Goal: Information Seeking & Learning: Learn about a topic

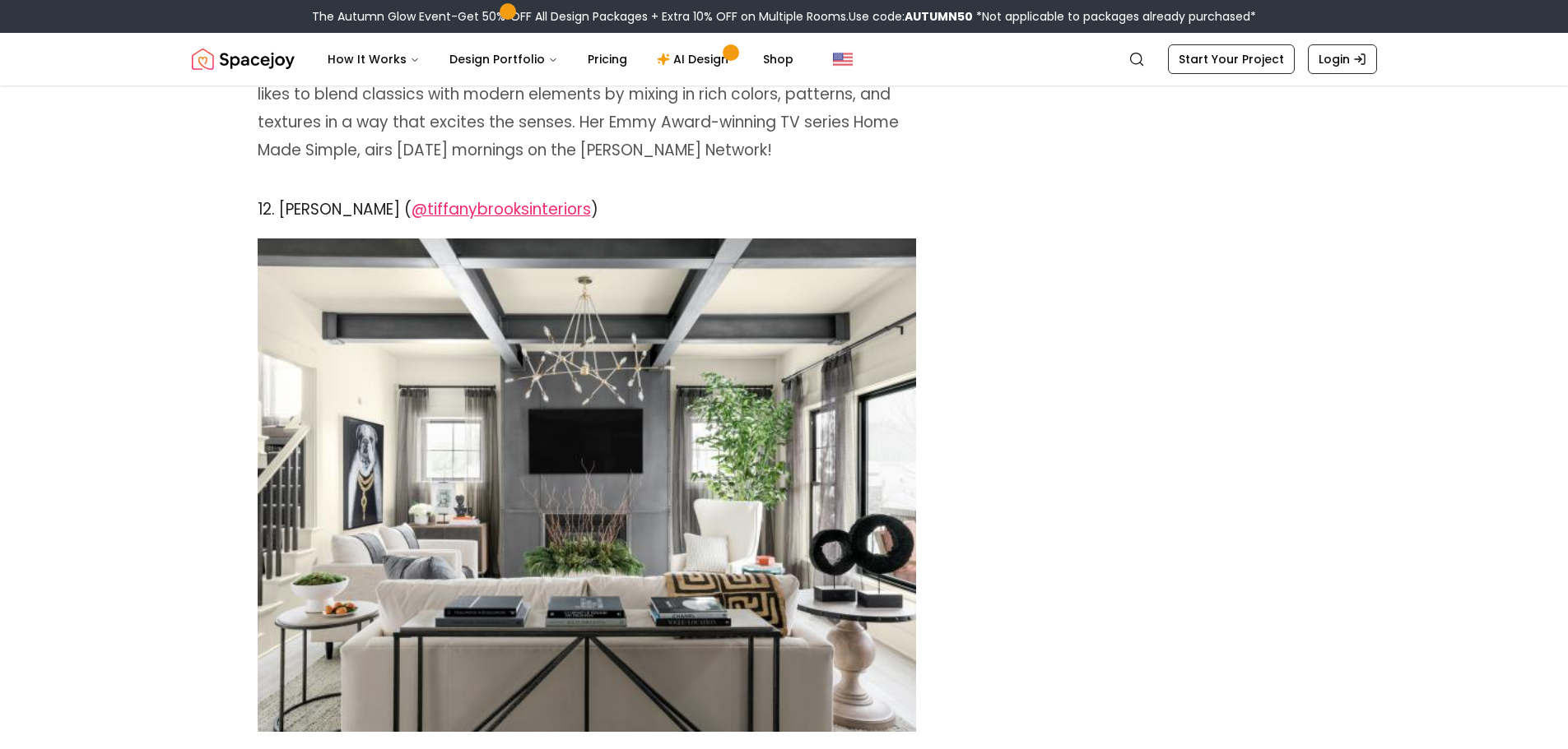
scroll to position [11348, 0]
click at [557, 199] on span "@tiffanybrooksinteriors" at bounding box center [500, 210] width 179 height 22
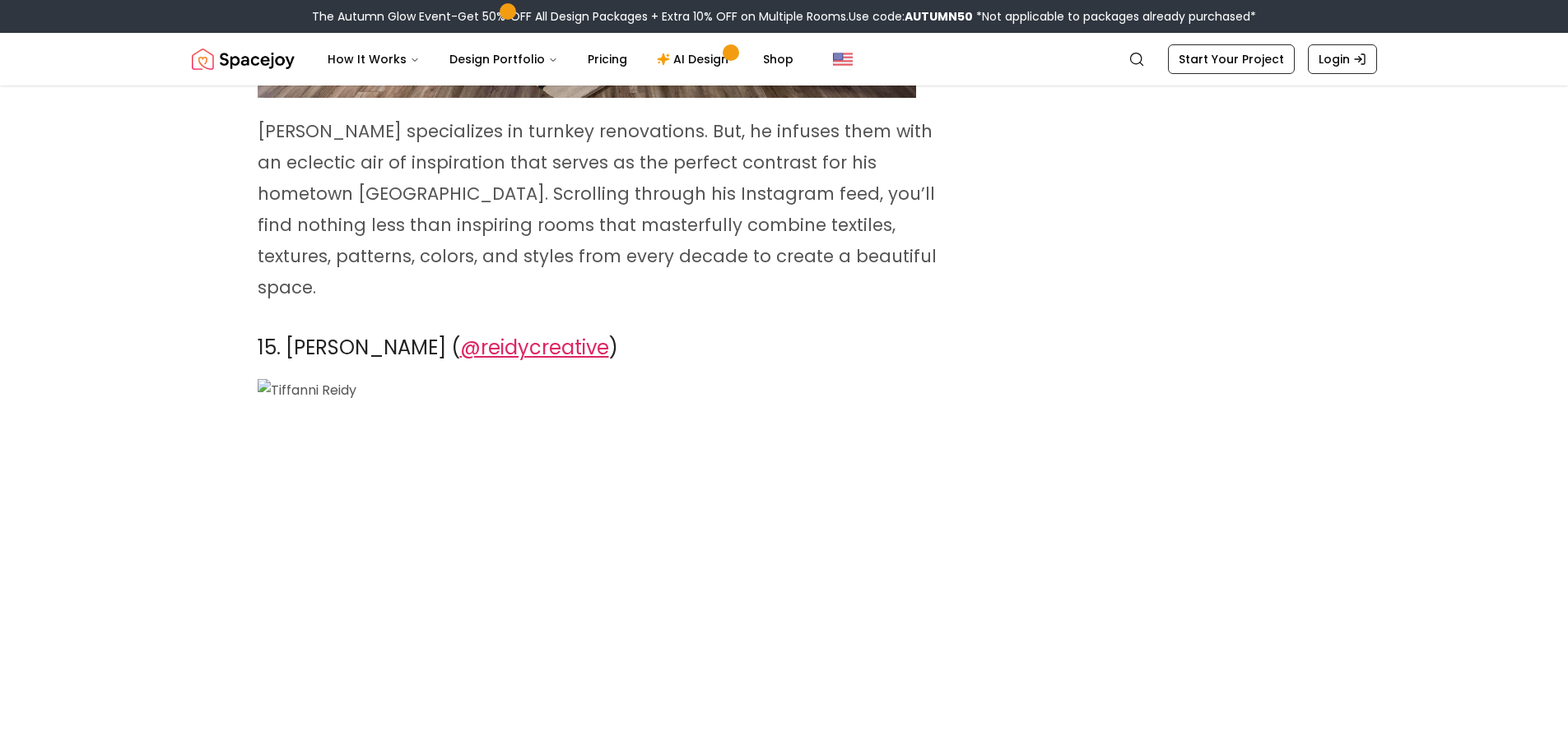
click at [538, 334] on span "@reidycreative" at bounding box center [534, 348] width 149 height 27
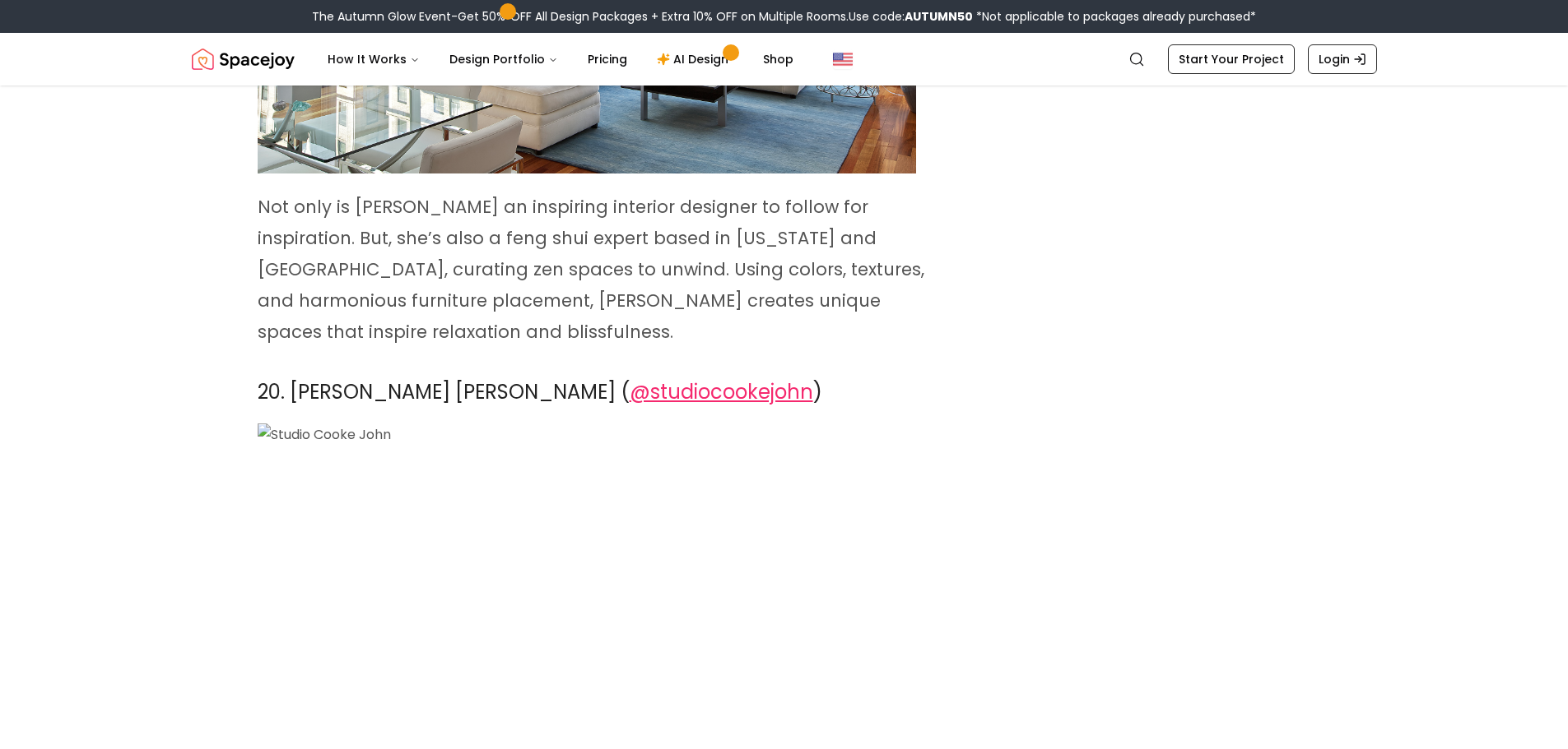
scroll to position [17187, 0]
